Goal: Task Accomplishment & Management: Complete application form

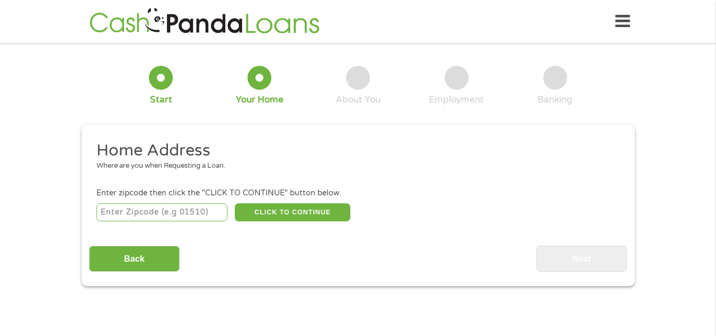
click at [159, 215] on input "number" at bounding box center [161, 212] width 131 height 18
click at [170, 211] on input "number" at bounding box center [161, 212] width 131 height 18
type input "94401"
click at [275, 214] on button "CLICK TO CONTINUE" at bounding box center [293, 212] width 116 height 18
type input "94401"
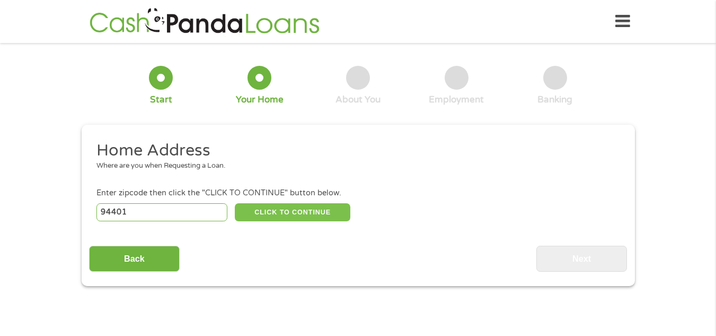
type input "[GEOGRAPHIC_DATA]"
select select "[US_STATE]"
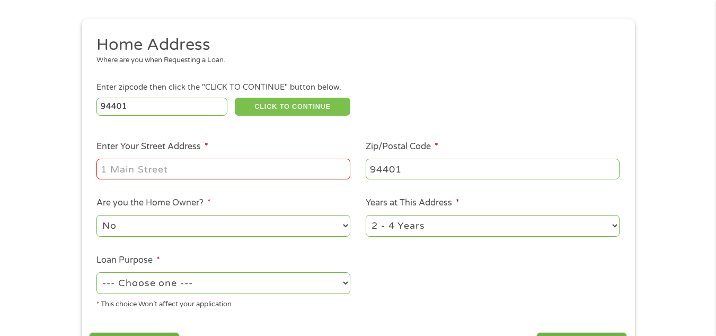
scroll to position [106, 0]
click at [185, 167] on input "Enter Your Street Address *" at bounding box center [223, 168] width 254 height 20
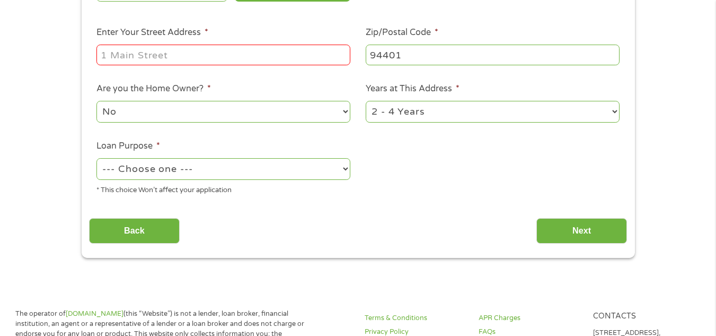
scroll to position [159, 0]
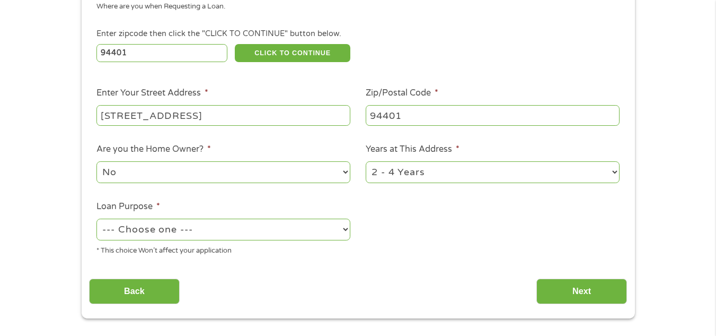
type input "[STREET_ADDRESS]"
click at [503, 173] on select "1 Year or less 1 - 2 Years 2 - 4 Years Over 4 Years" at bounding box center [493, 172] width 254 height 22
select select "60months"
click at [366, 161] on select "1 Year or less 1 - 2 Years 2 - 4 Years Over 4 Years" at bounding box center [493, 172] width 254 height 22
click at [148, 233] on select "--- Choose one --- Pay Bills Debt Consolidation Home Improvement Major Purchase…" at bounding box center [223, 229] width 254 height 22
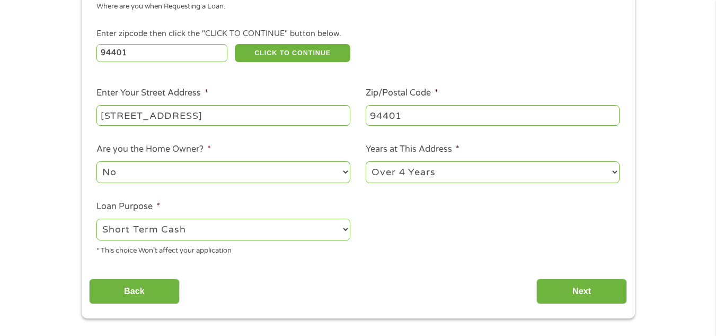
click at [96, 218] on select "--- Choose one --- Pay Bills Debt Consolidation Home Improvement Major Purchase…" at bounding box center [223, 229] width 254 height 22
click at [141, 221] on select "--- Choose one --- Pay Bills Debt Consolidation Home Improvement Major Purchase…" at bounding box center [223, 229] width 254 height 22
click at [96, 218] on select "--- Choose one --- Pay Bills Debt Consolidation Home Improvement Major Purchase…" at bounding box center [223, 229] width 254 height 22
click at [143, 224] on select "--- Choose one --- Pay Bills Debt Consolidation Home Improvement Major Purchase…" at bounding box center [223, 229] width 254 height 22
select select "shorttermcash"
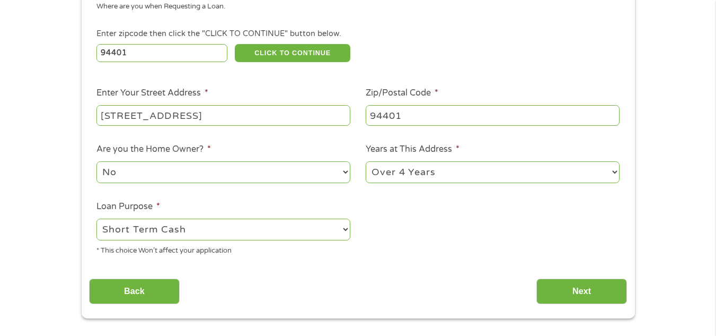
click at [96, 218] on select "--- Choose one --- Pay Bills Debt Consolidation Home Improvement Major Purchase…" at bounding box center [223, 229] width 254 height 22
click at [566, 292] on input "Next" at bounding box center [582, 291] width 91 height 26
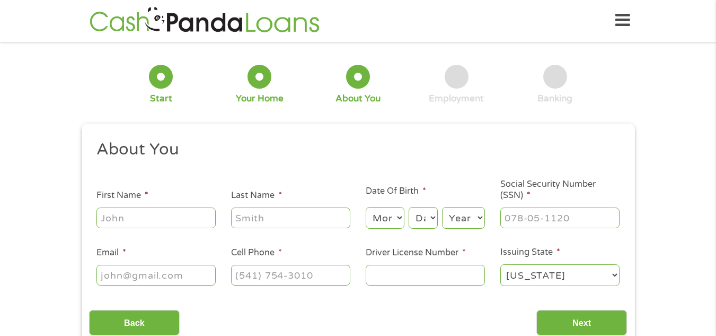
scroll to position [0, 0]
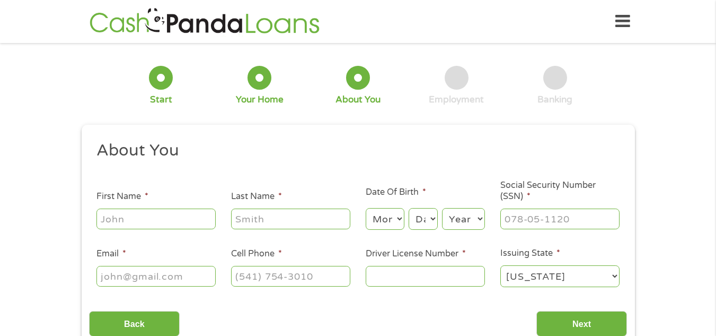
click at [163, 222] on input "First Name *" at bounding box center [155, 218] width 119 height 20
type input "Vijaya"
type input "[PERSON_NAME]"
select select "12"
select select "24"
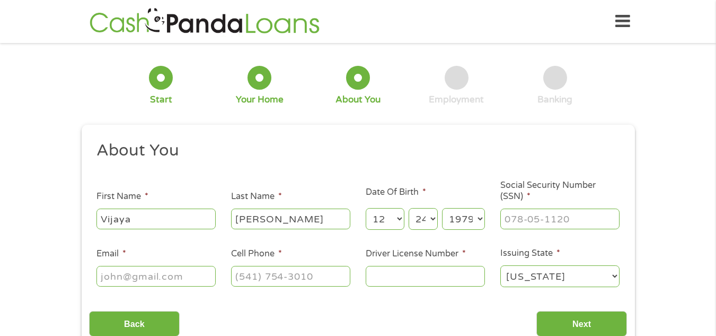
select select "1975"
type input "612-75-9265"
type input "[EMAIL_ADDRESS][DOMAIN_NAME]"
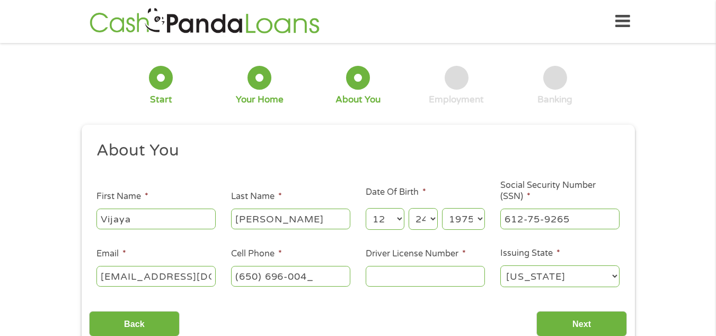
type input "[PHONE_NUMBER]"
type input "E1788342"
click at [579, 320] on input "Next" at bounding box center [582, 324] width 91 height 26
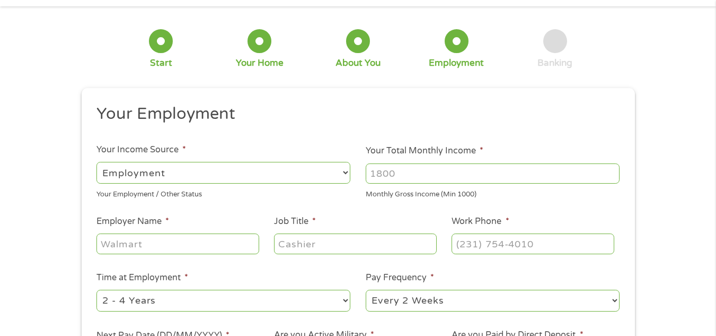
scroll to position [53, 0]
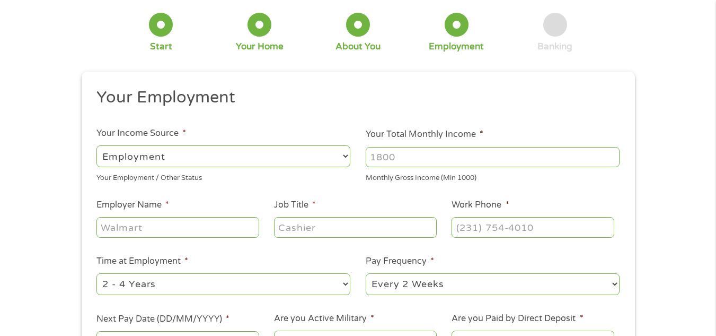
click at [257, 156] on select "--- Choose one --- Employment [DEMOGRAPHIC_DATA] Benefits" at bounding box center [223, 156] width 254 height 22
select select "selfEmployed"
click at [96, 145] on select "--- Choose one --- Employment [DEMOGRAPHIC_DATA] Benefits" at bounding box center [223, 156] width 254 height 22
click at [392, 155] on input "Your Total Monthly Income *" at bounding box center [493, 157] width 254 height 20
type input "5"
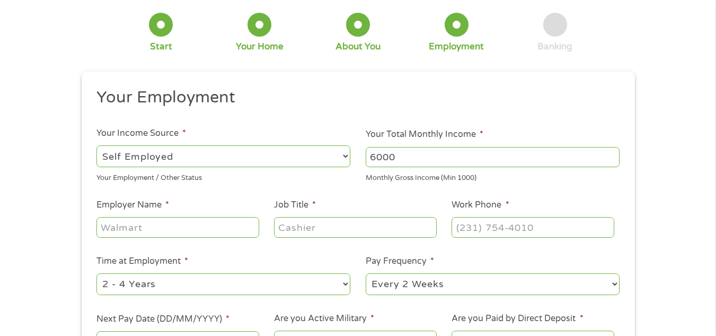
type input "6000"
click at [188, 233] on input "Employer Name *" at bounding box center [177, 227] width 162 height 20
type input "Uber"
click at [326, 225] on input "Job Title *" at bounding box center [355, 227] width 162 height 20
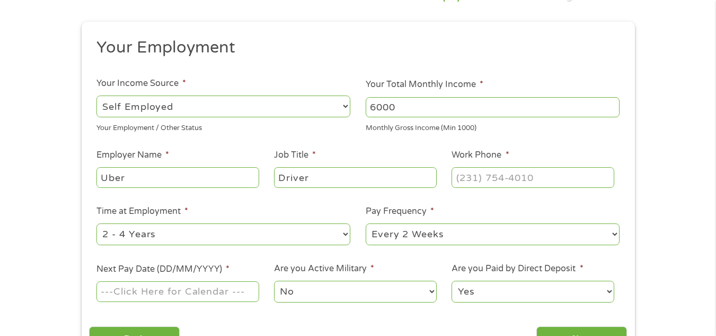
scroll to position [212, 0]
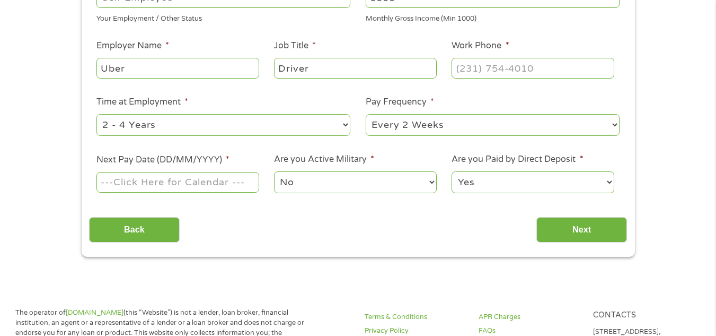
type input "Driver"
click at [492, 73] on input "(___) ___-____" at bounding box center [533, 68] width 162 height 20
click at [492, 73] on input "(650) _7_-____" at bounding box center [533, 68] width 162 height 20
type input "[PHONE_NUMBER]"
click at [231, 120] on select "--- Choose one --- 1 Year or less 1 - 2 Years 2 - 4 Years Over 4 Years" at bounding box center [223, 125] width 254 height 22
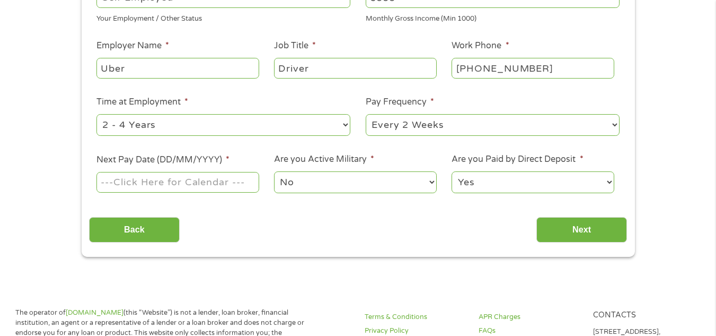
select select "12months"
click at [96, 114] on select "--- Choose one --- 1 Year or less 1 - 2 Years 2 - 4 Years Over 4 Years" at bounding box center [223, 125] width 254 height 22
click at [392, 127] on select "--- Choose one --- Every 2 Weeks Every Week Monthly Semi-Monthly" at bounding box center [493, 125] width 254 height 22
select select "weekly"
click at [366, 114] on select "--- Choose one --- Every 2 Weeks Every Week Monthly Semi-Monthly" at bounding box center [493, 125] width 254 height 22
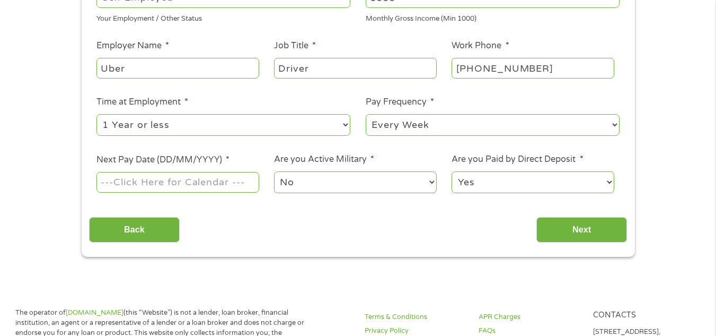
click at [191, 182] on input "Next Pay Date (DD/MM/YYYY) *" at bounding box center [177, 182] width 162 height 20
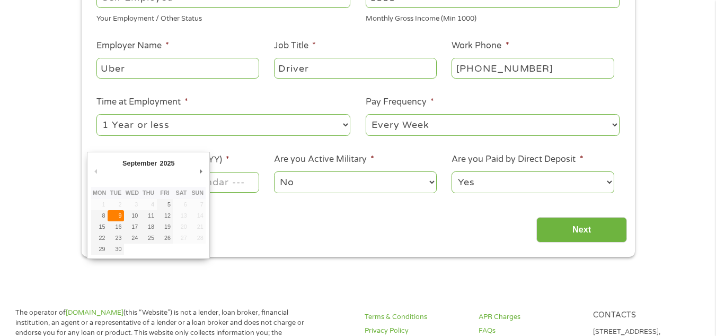
type input "[DATE]"
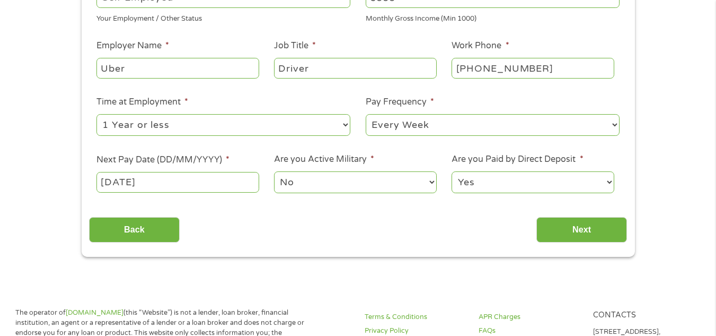
click at [400, 126] on select "--- Choose one --- Every 2 Weeks Every Week Monthly Semi-Monthly" at bounding box center [493, 125] width 254 height 22
click at [611, 238] on input "Next" at bounding box center [582, 230] width 91 height 26
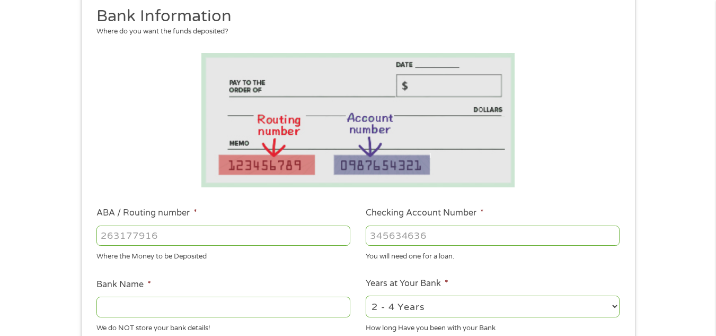
scroll to position [265, 0]
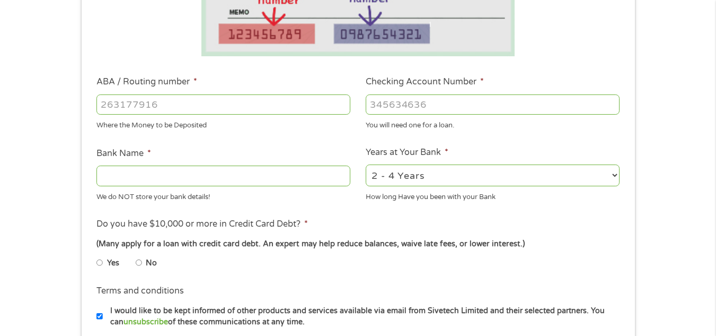
click at [178, 98] on input "ABA / Routing number *" at bounding box center [223, 104] width 254 height 20
type input "121042882"
type input "[PERSON_NAME] FARGO BANK NA"
type input "8499750589"
click at [485, 181] on select "2 - 4 Years 6 - 12 Months 1 - 2 Years Over 4 Years" at bounding box center [493, 175] width 254 height 22
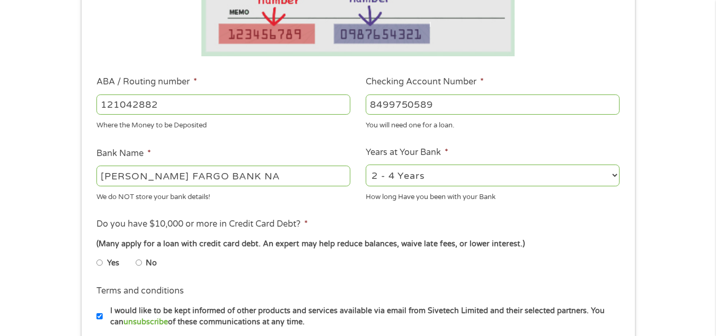
select select "24months"
click at [366, 164] on select "2 - 4 Years 6 - 12 Months 1 - 2 Years Over 4 Years" at bounding box center [493, 175] width 254 height 22
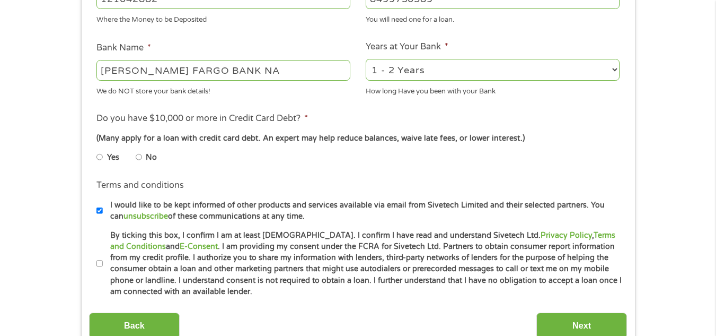
scroll to position [371, 0]
click at [144, 156] on li "No" at bounding box center [155, 156] width 38 height 21
click at [141, 156] on input "No" at bounding box center [139, 156] width 6 height 17
radio input "true"
click at [97, 262] on input "By ticking this box, I confirm I am at least [DEMOGRAPHIC_DATA]. I confirm I ha…" at bounding box center [99, 263] width 6 height 17
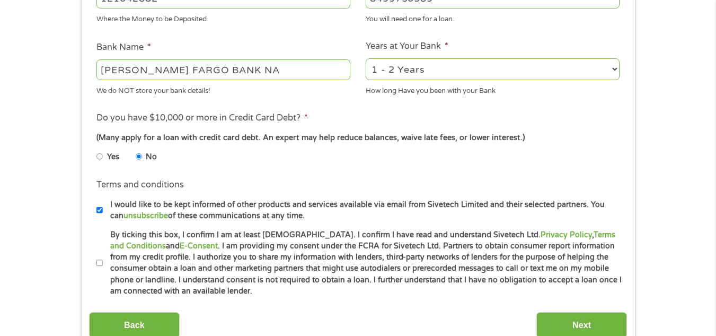
checkbox input "true"
click at [555, 322] on input "Next" at bounding box center [582, 325] width 91 height 26
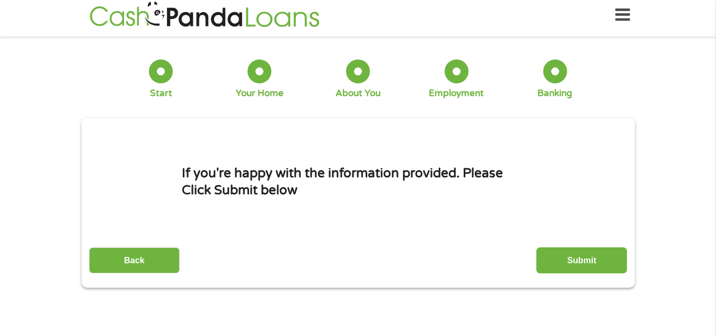
scroll to position [0, 0]
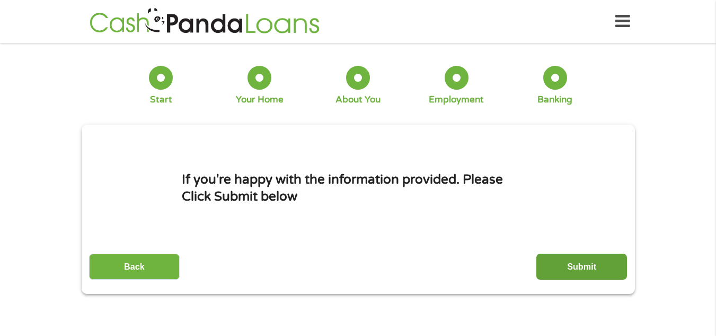
click at [560, 266] on input "Submit" at bounding box center [582, 266] width 91 height 26
